Goal: Navigation & Orientation: Find specific page/section

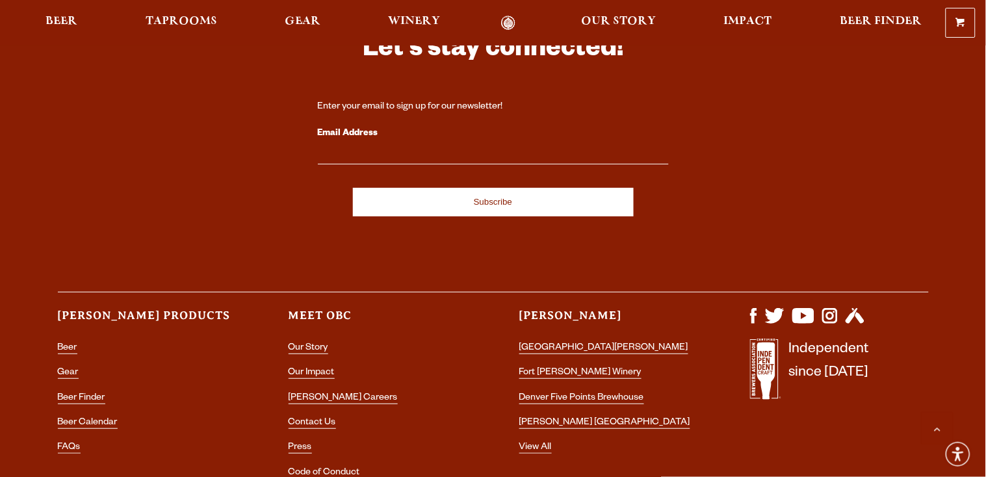
scroll to position [3847, 0]
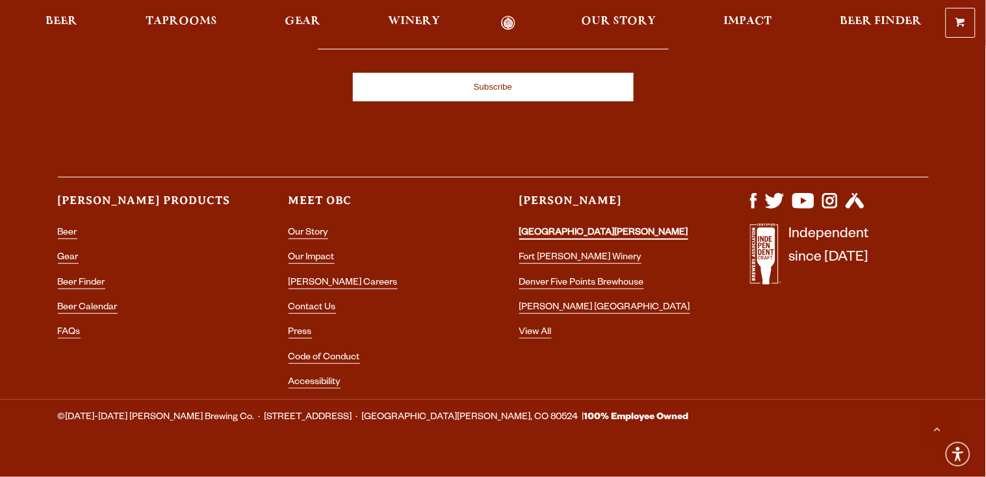
click at [553, 228] on link "[GEOGRAPHIC_DATA][PERSON_NAME]" at bounding box center [603, 234] width 169 height 12
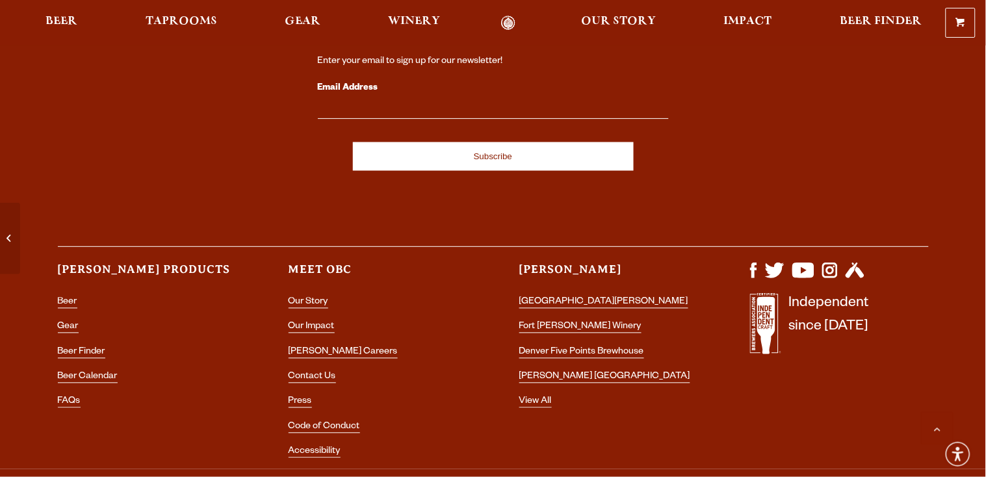
scroll to position [5604, 0]
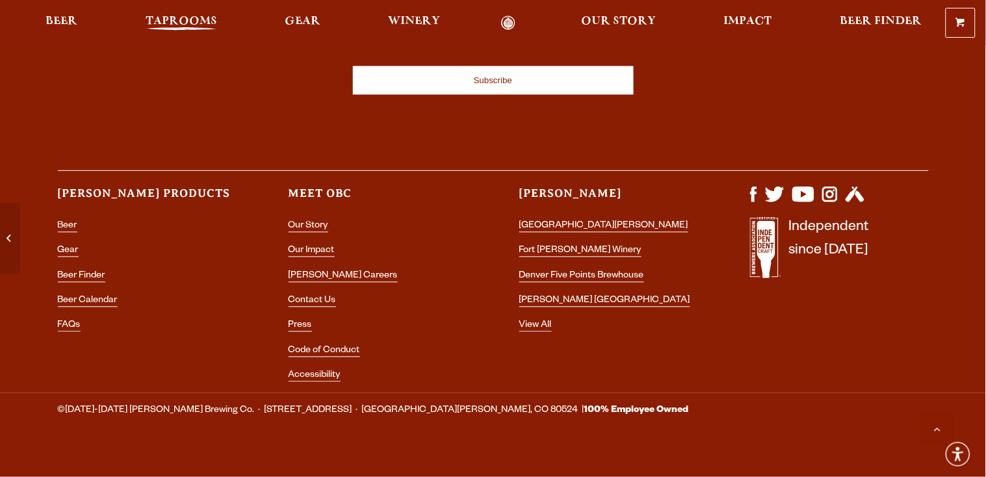
click at [209, 23] on span "Taprooms" at bounding box center [181, 21] width 71 height 10
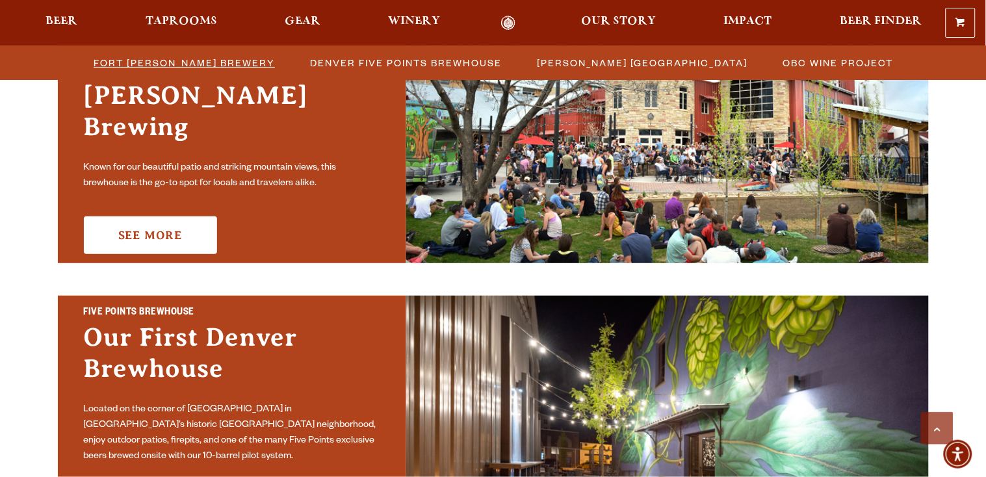
scroll to position [468, 0]
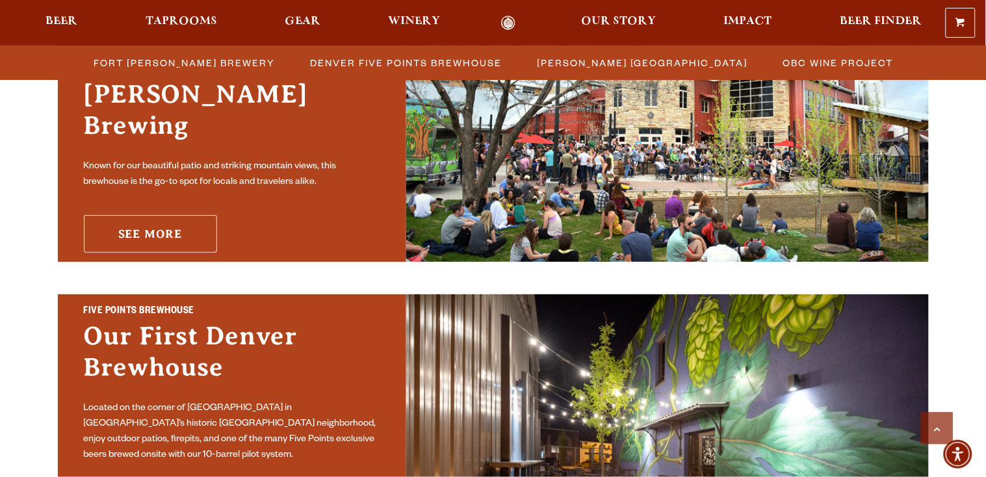
click at [140, 215] on link "See More" at bounding box center [150, 234] width 133 height 38
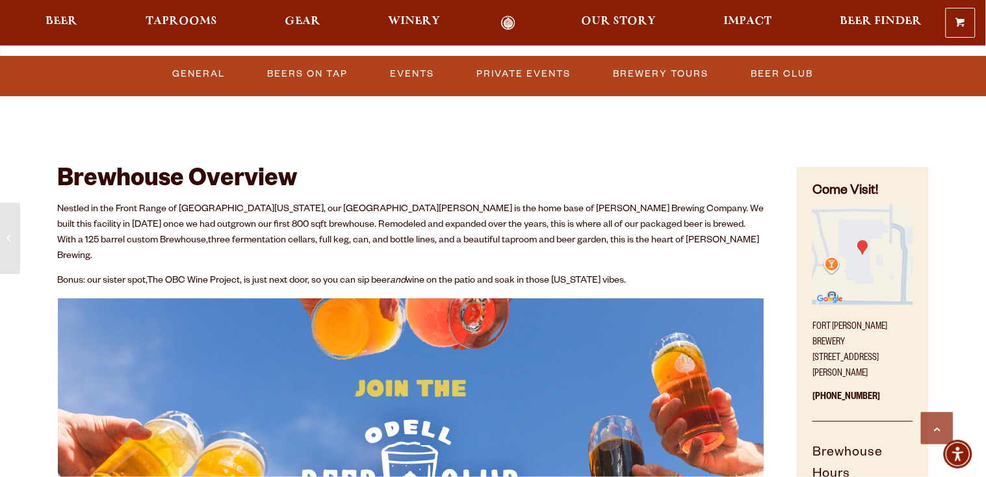
scroll to position [534, 0]
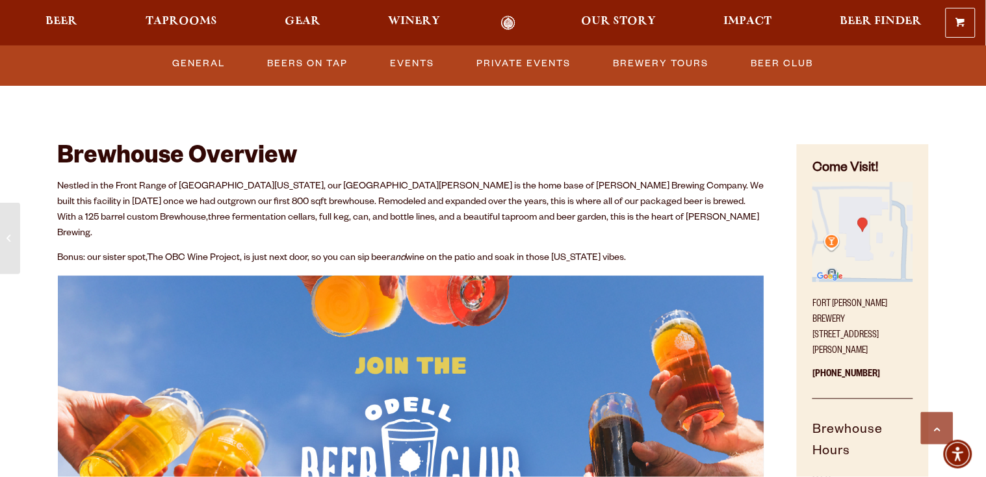
click at [860, 248] on img "Find on Google Maps (opens in a new window)" at bounding box center [862, 232] width 100 height 100
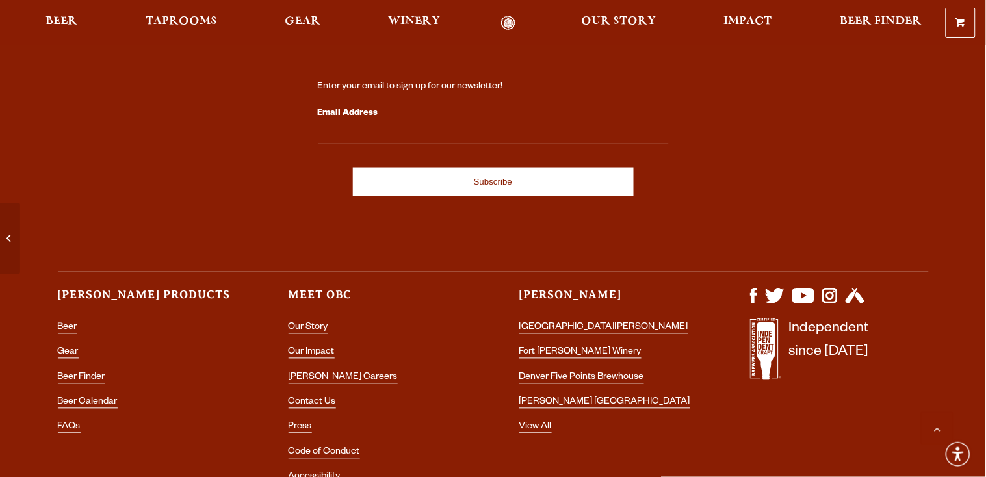
scroll to position [5552, 0]
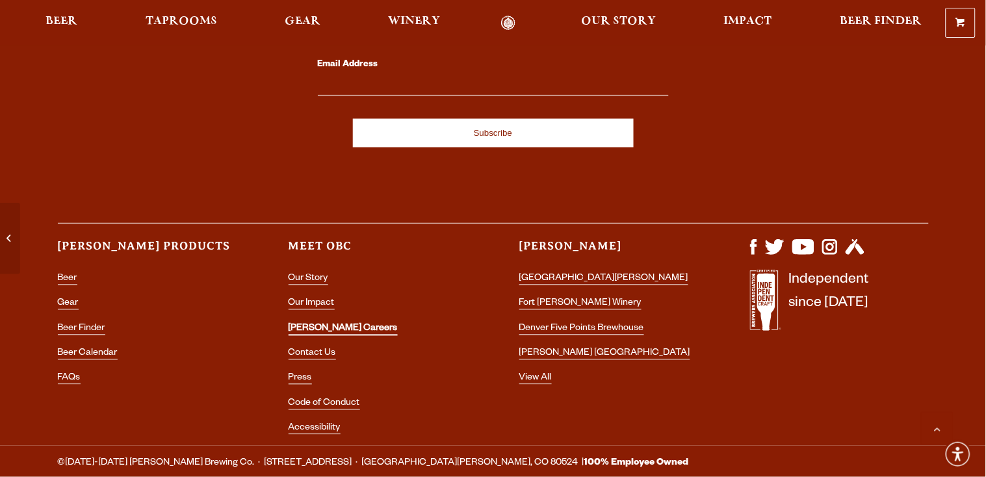
click at [330, 324] on link "[PERSON_NAME] Careers" at bounding box center [343, 330] width 109 height 12
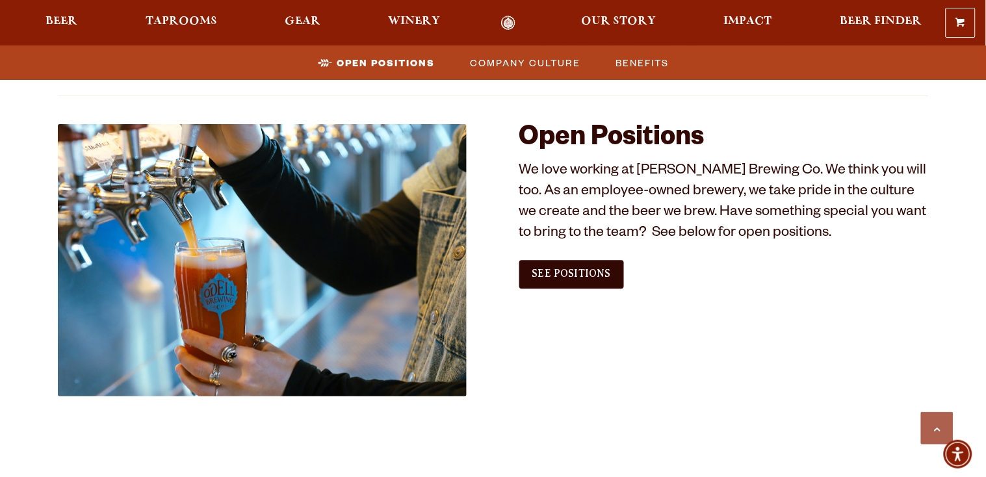
scroll to position [754, 0]
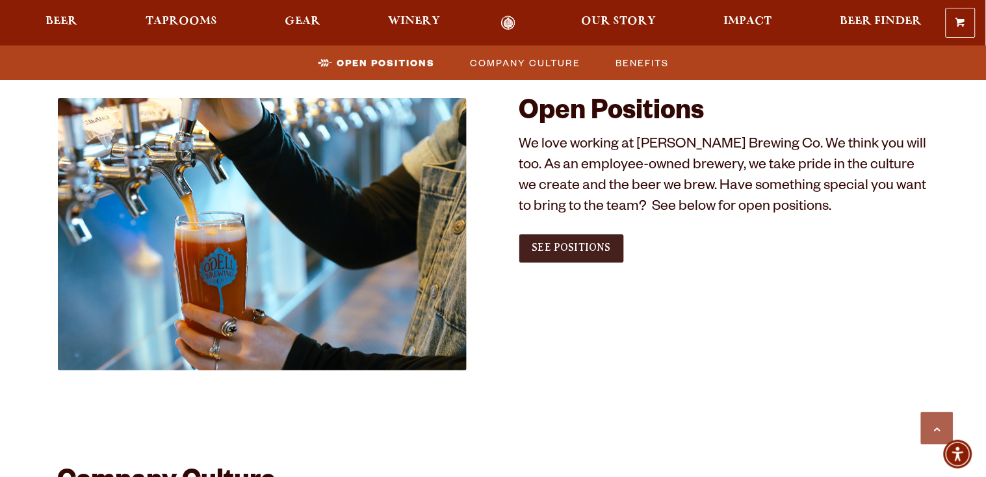
click at [582, 253] on span "See Positions" at bounding box center [571, 248] width 79 height 12
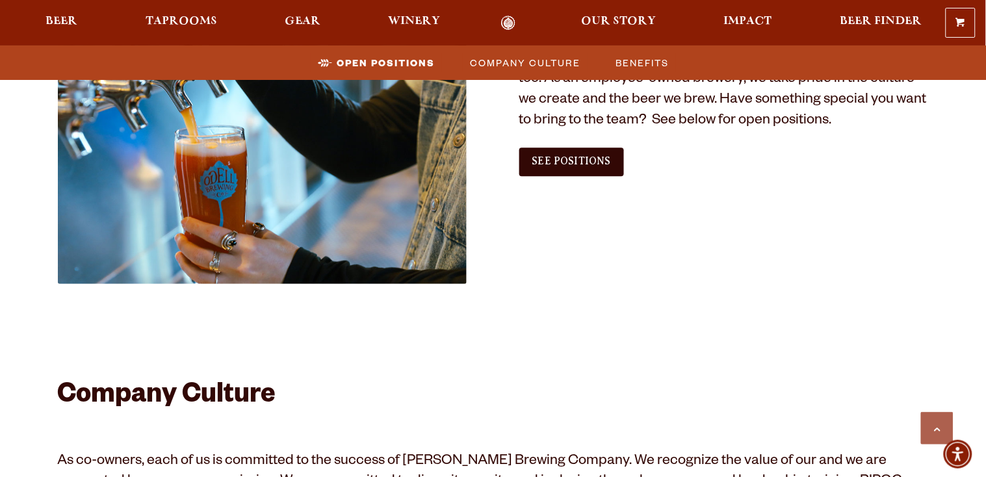
scroll to position [537, 0]
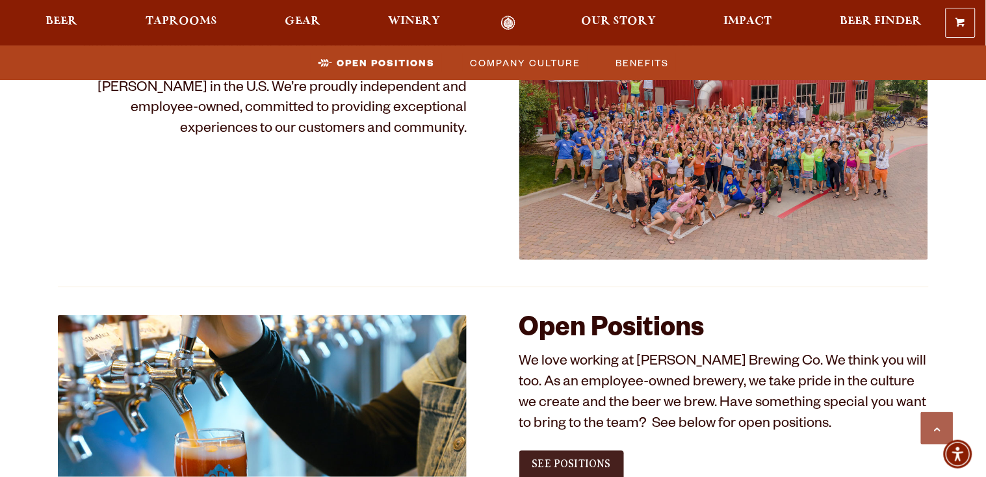
click at [565, 469] on span "See Positions" at bounding box center [571, 465] width 79 height 12
